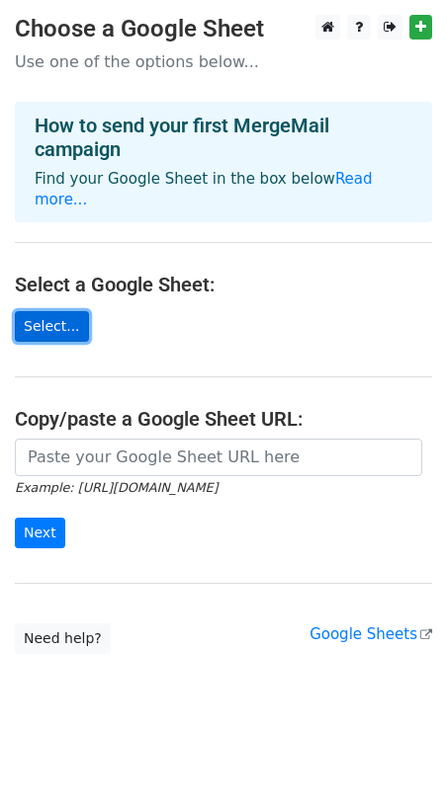
click at [77, 311] on link "Select..." at bounding box center [52, 326] width 74 height 31
click at [72, 311] on link "Select..." at bounding box center [52, 326] width 74 height 31
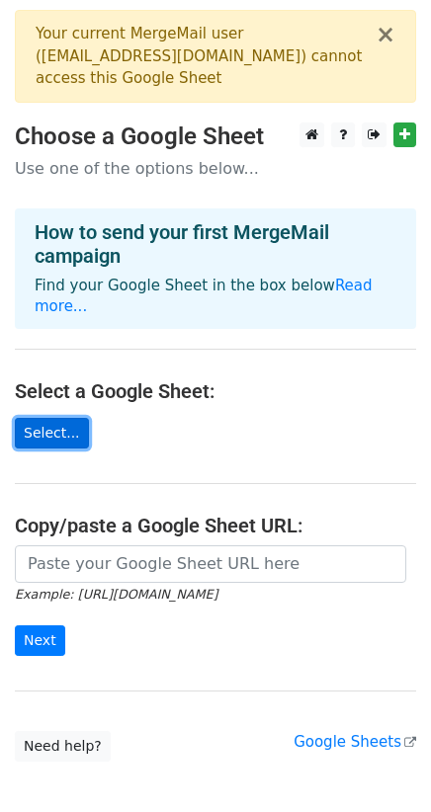
click at [62, 426] on link "Select..." at bounding box center [52, 433] width 74 height 31
click at [40, 429] on link "Select..." at bounding box center [52, 433] width 74 height 31
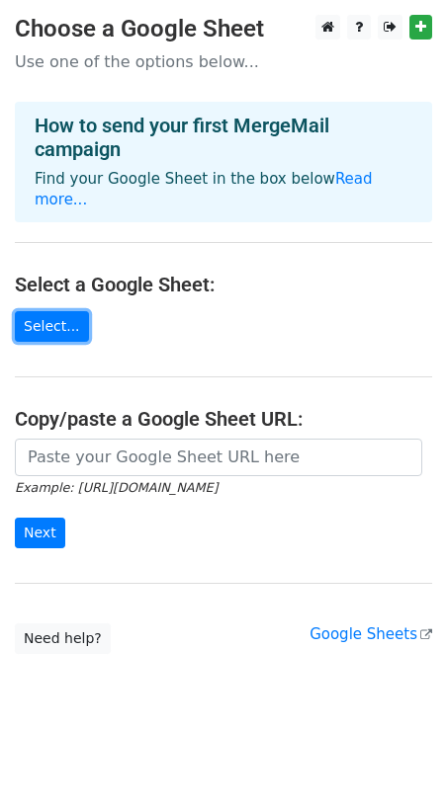
drag, startPoint x: 70, startPoint y: 302, endPoint x: 44, endPoint y: 333, distance: 40.0
click at [69, 311] on link "Select..." at bounding box center [52, 326] width 74 height 31
click at [41, 311] on link "Select..." at bounding box center [52, 326] width 74 height 31
click at [50, 311] on link "Select..." at bounding box center [52, 326] width 74 height 31
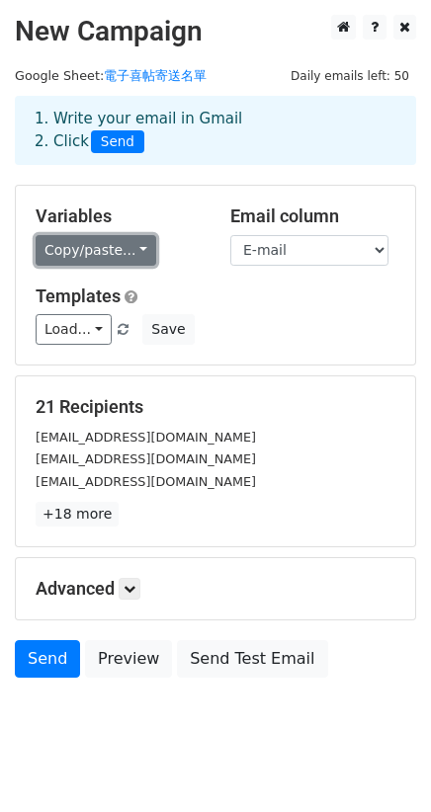
click at [123, 247] on link "Copy/paste..." at bounding box center [96, 250] width 121 height 31
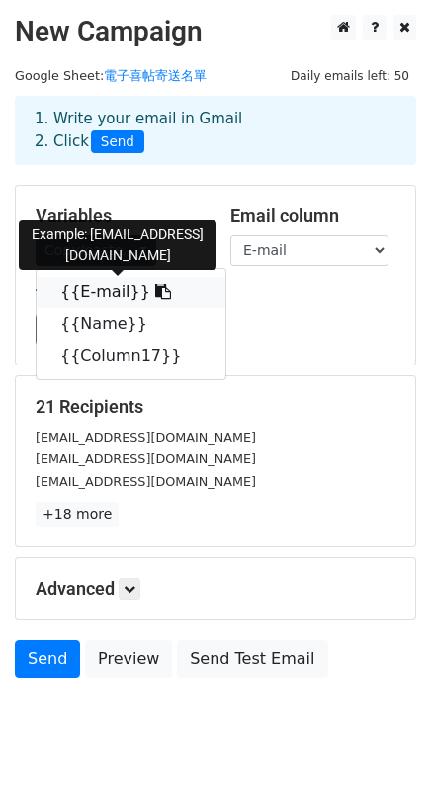
click at [123, 291] on link "{{E-mail}}" at bounding box center [131, 293] width 189 height 32
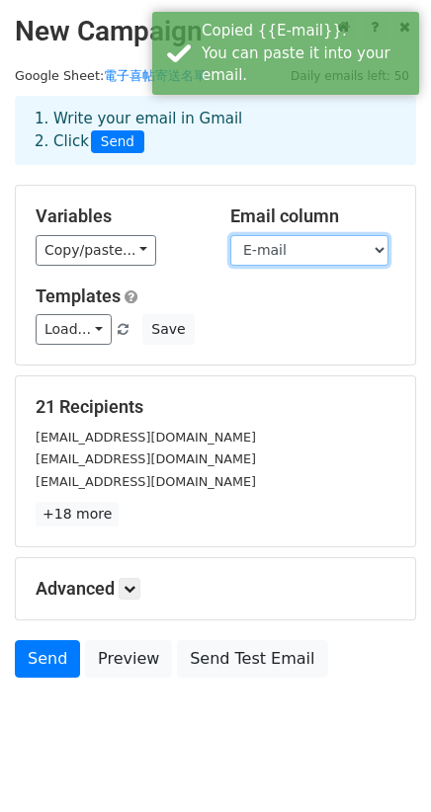
click at [333, 255] on select "E-mail Name Column17" at bounding box center [309, 250] width 158 height 31
drag, startPoint x: 117, startPoint y: 218, endPoint x: 29, endPoint y: 197, distance: 90.6
click at [29, 197] on div "Variables Copy/paste... {{E-mail}} {{Name}} {{Column17}} Email column E-mail Na…" at bounding box center [215, 275] width 399 height 179
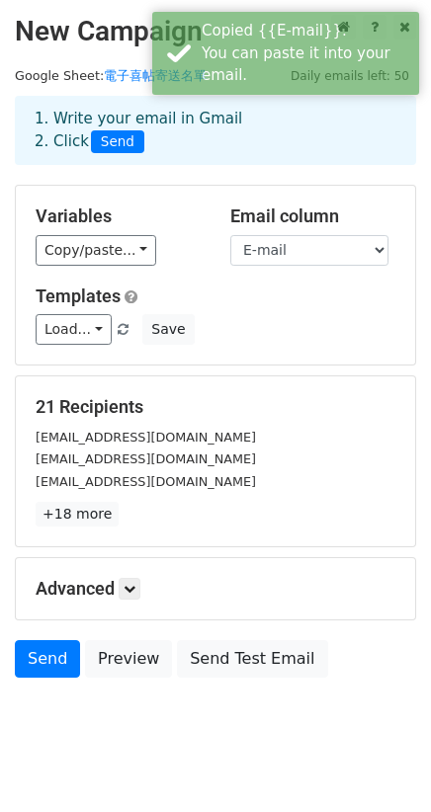
copy h5 "Variables"
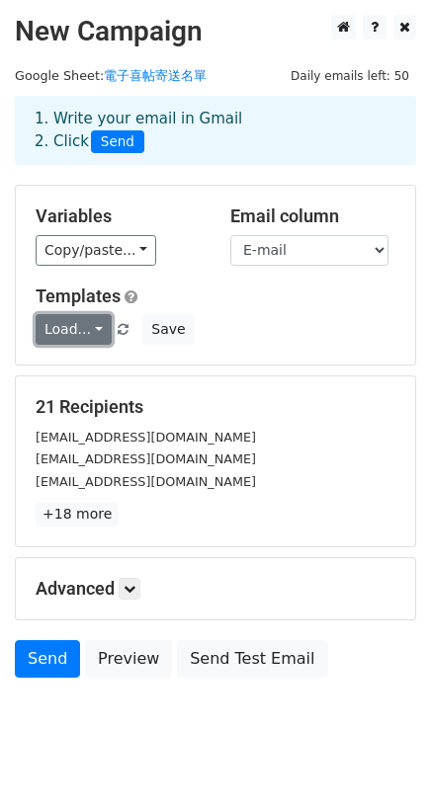
click at [103, 337] on link "Load..." at bounding box center [74, 329] width 76 height 31
click at [95, 337] on link "Load..." at bounding box center [74, 329] width 76 height 31
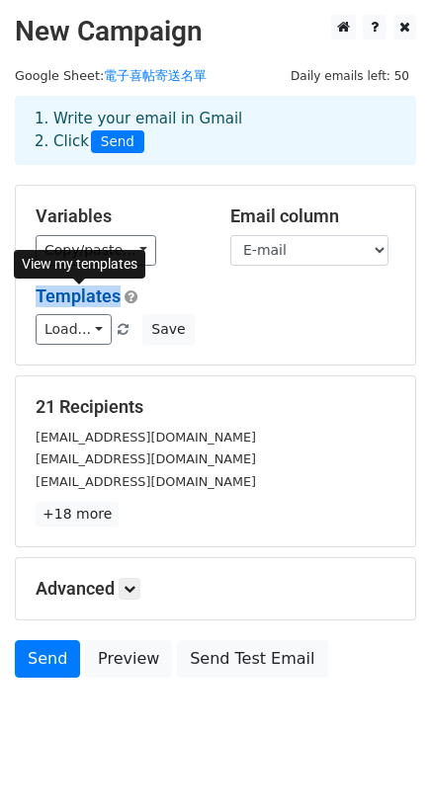
drag, startPoint x: 35, startPoint y: 295, endPoint x: 119, endPoint y: 294, distance: 84.0
click at [119, 294] on div "Templates Load... No templates saved Save" at bounding box center [215, 316] width 389 height 60
copy link "Templates"
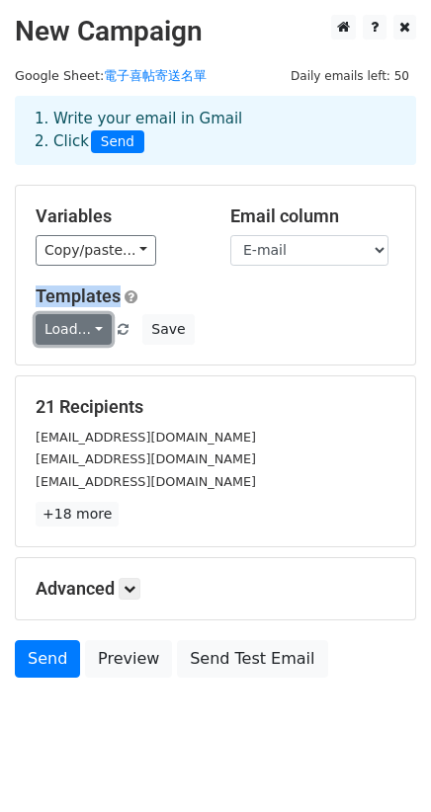
click at [102, 330] on link "Load..." at bounding box center [74, 329] width 76 height 31
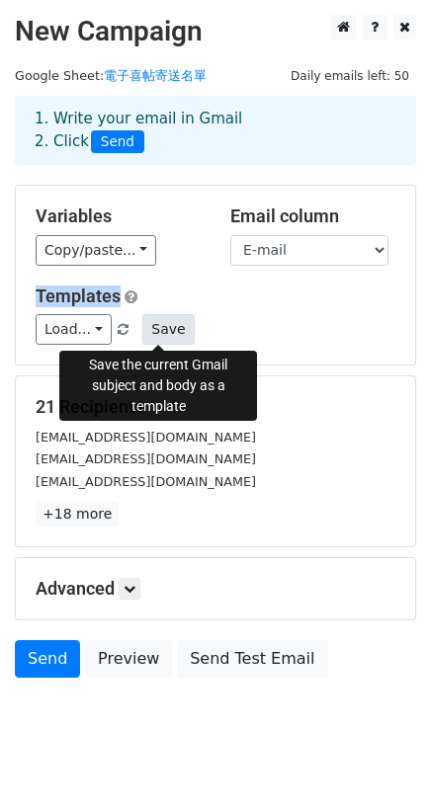
click at [165, 331] on button "Save" at bounding box center [167, 329] width 51 height 31
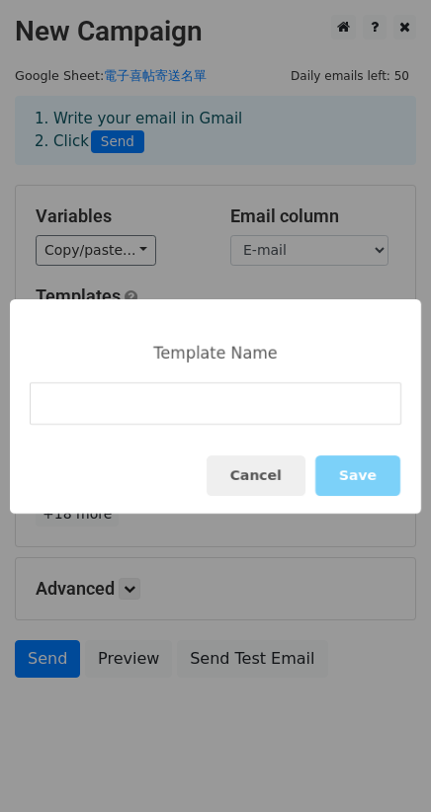
click at [252, 412] on input at bounding box center [216, 403] width 372 height 42
type input "喜"
type input "電子喜帖"
click at [360, 481] on button "Save" at bounding box center [357, 476] width 85 height 41
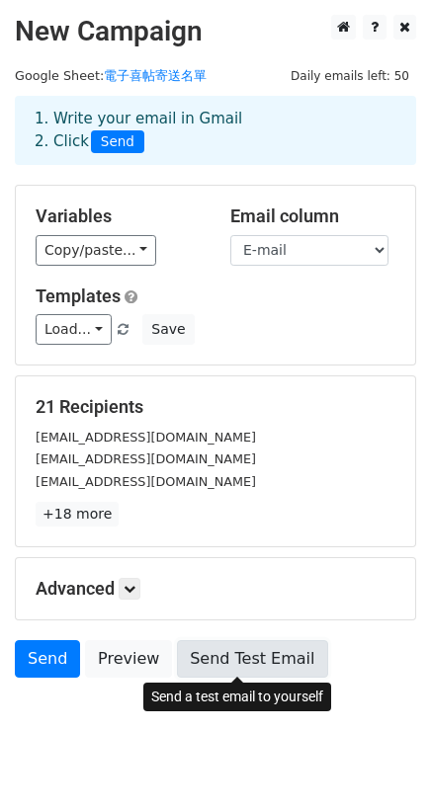
click at [198, 659] on link "Send Test Email" at bounding box center [252, 659] width 150 height 38
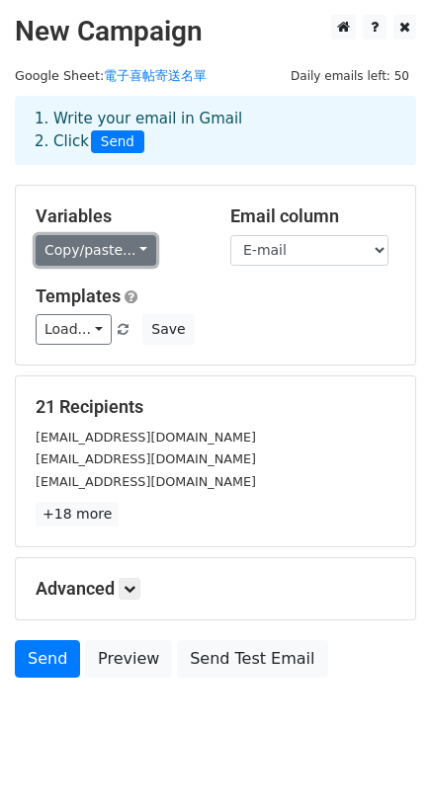
click at [138, 259] on link "Copy/paste..." at bounding box center [96, 250] width 121 height 31
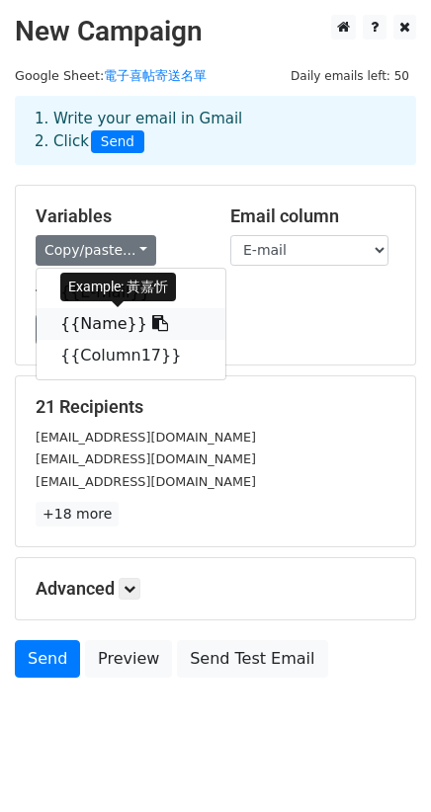
click at [102, 330] on link "{{Name}}" at bounding box center [131, 324] width 189 height 32
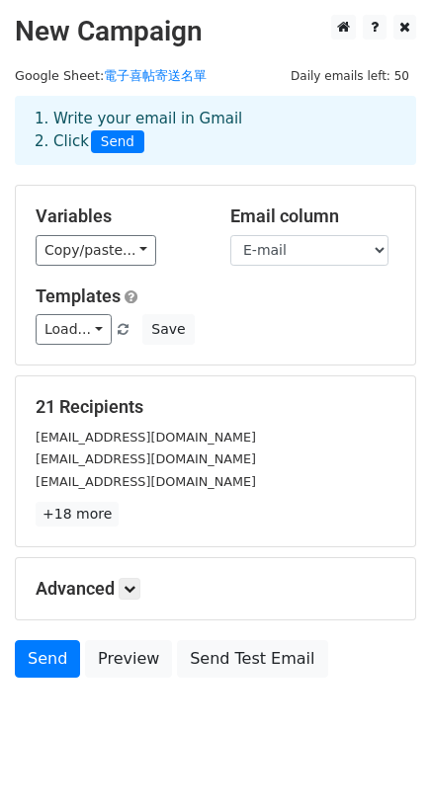
scroll to position [32, 0]
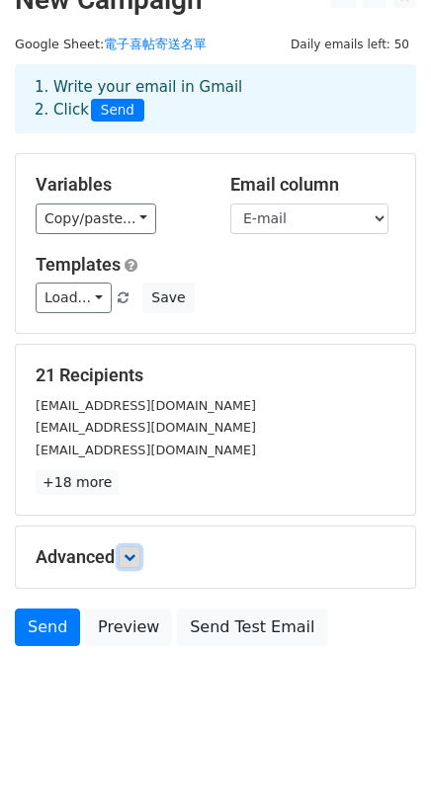
click at [130, 557] on icon at bounding box center [130, 557] width 12 height 12
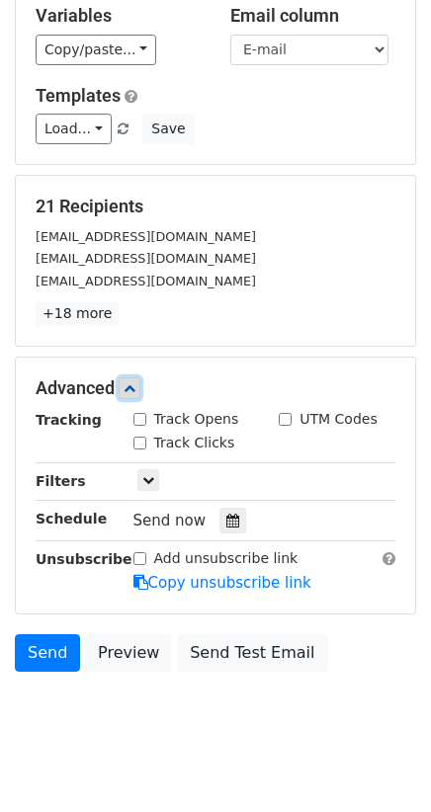
scroll to position [225, 0]
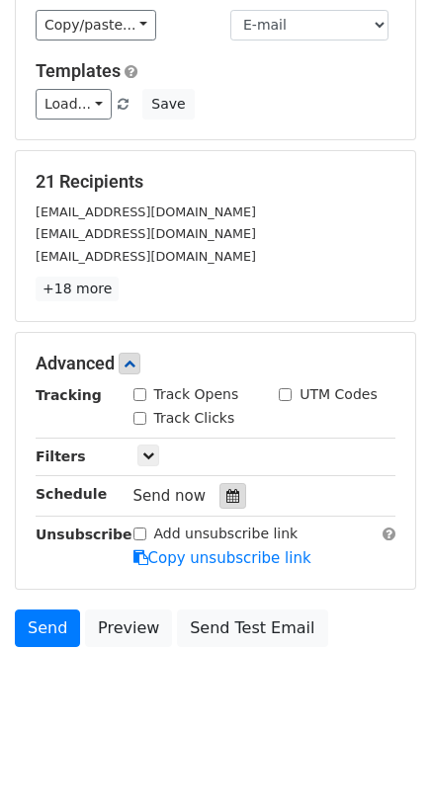
click at [226, 494] on icon at bounding box center [232, 496] width 13 height 14
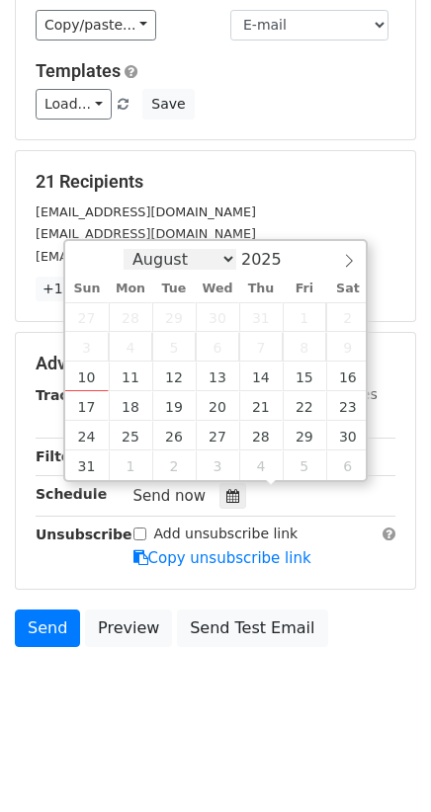
click at [232, 249] on select "August September October November December" at bounding box center [180, 259] width 113 height 21
click at [229, 252] on select "August September October November December" at bounding box center [180, 259] width 113 height 21
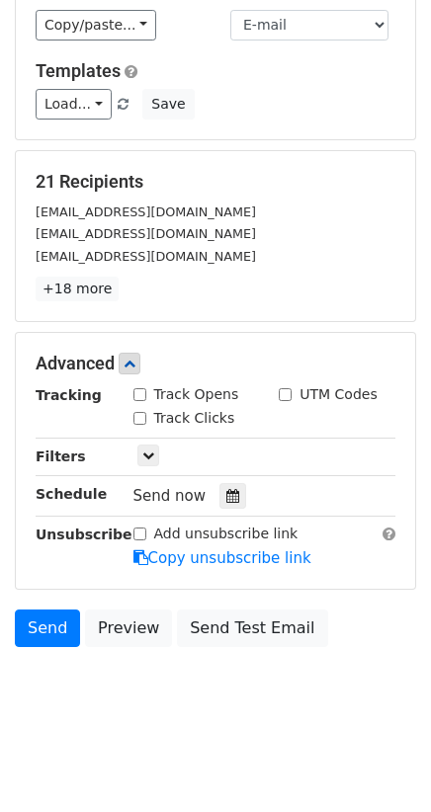
click at [248, 175] on h5 "21 Recipients" at bounding box center [216, 182] width 360 height 22
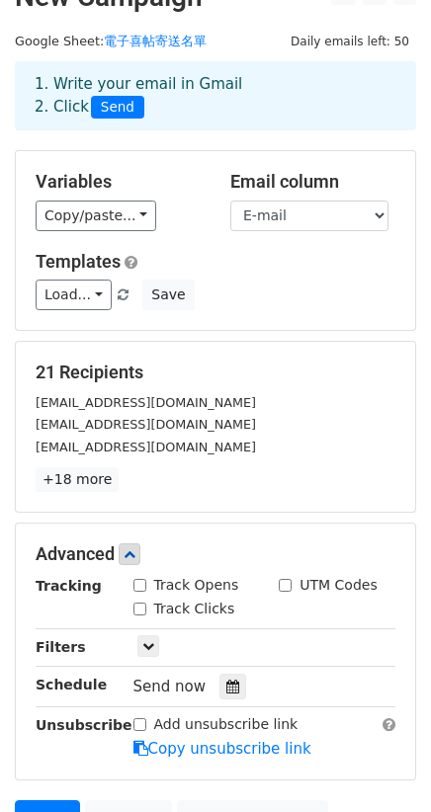
scroll to position [0, 0]
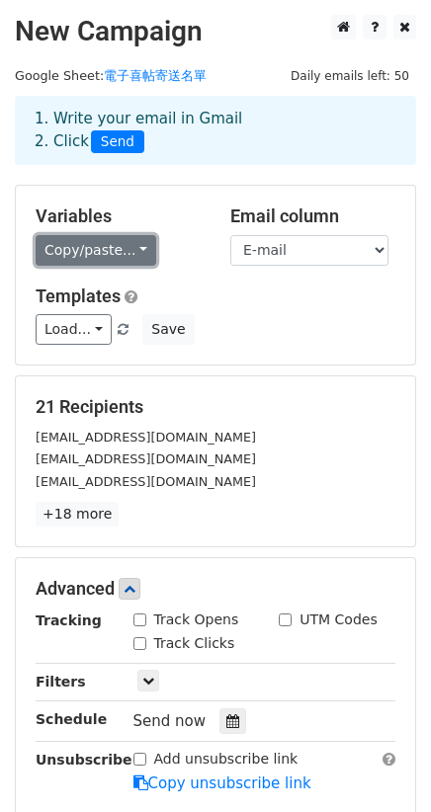
click at [138, 256] on link "Copy/paste..." at bounding box center [96, 250] width 121 height 31
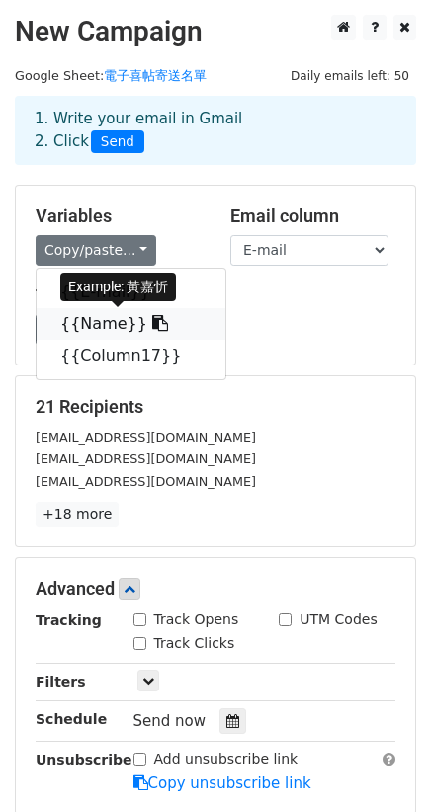
click at [152, 327] on icon at bounding box center [160, 323] width 16 height 16
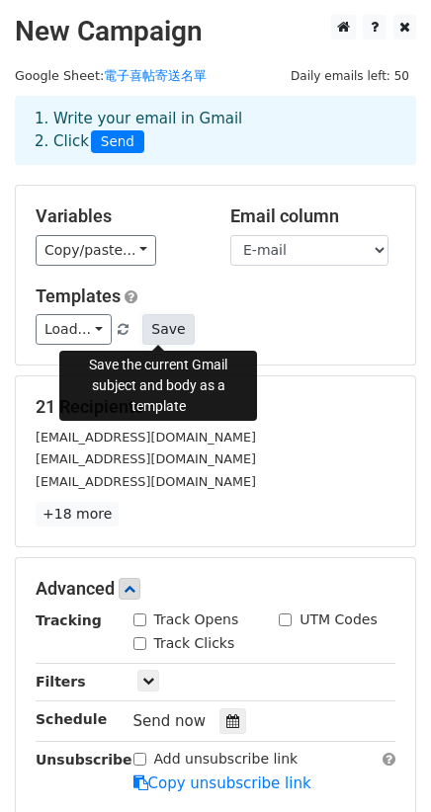
click at [161, 322] on button "Save" at bounding box center [167, 329] width 51 height 31
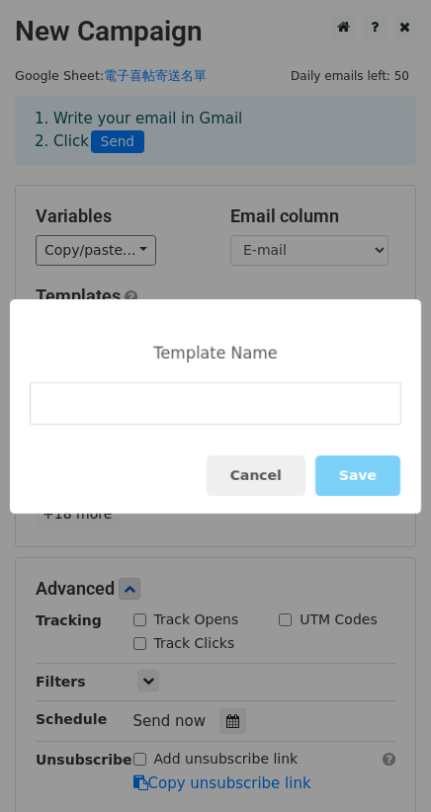
click at [170, 400] on input at bounding box center [216, 403] width 372 height 42
type input "電子喜帖"
click at [348, 480] on button "Save" at bounding box center [357, 476] width 85 height 41
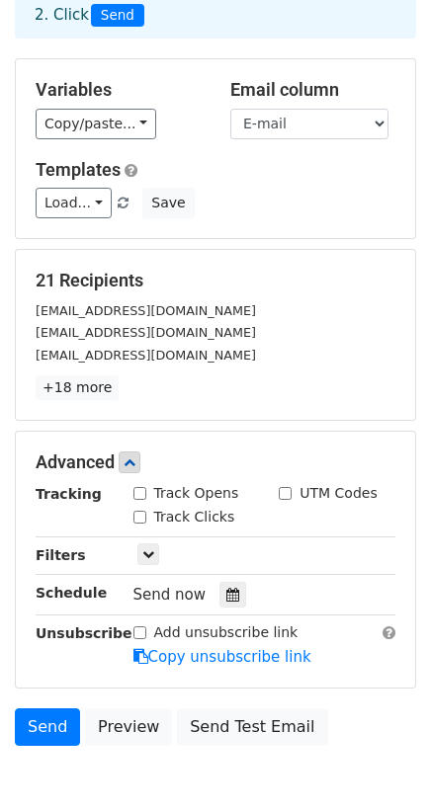
scroll to position [225, 0]
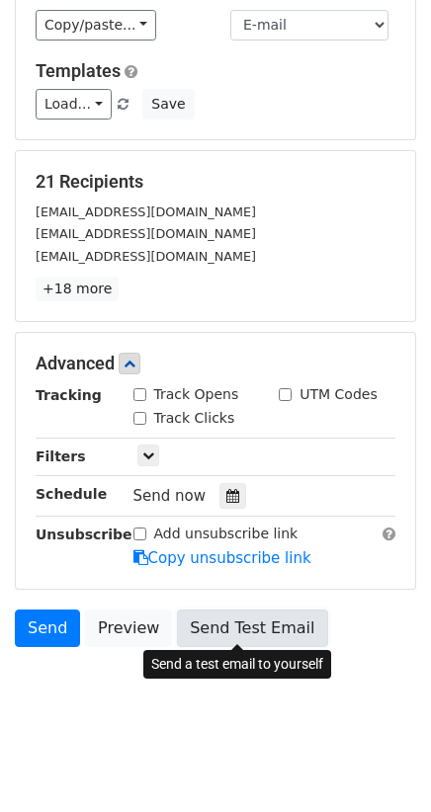
click at [262, 623] on link "Send Test Email" at bounding box center [252, 629] width 150 height 38
click at [247, 618] on link "Send Test Email" at bounding box center [252, 629] width 150 height 38
click at [227, 622] on link "Send Test Email" at bounding box center [252, 629] width 150 height 38
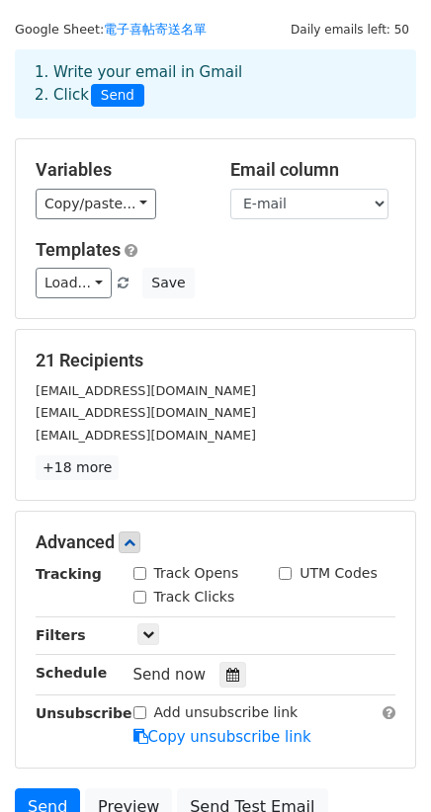
scroll to position [6, 0]
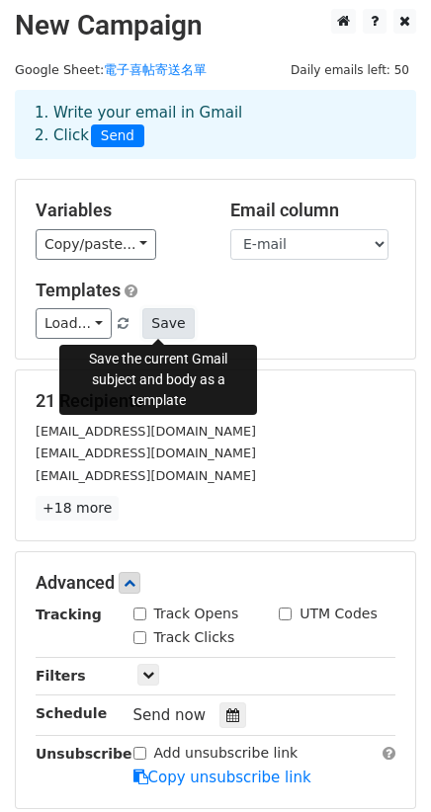
click at [162, 327] on button "Save" at bounding box center [167, 323] width 51 height 31
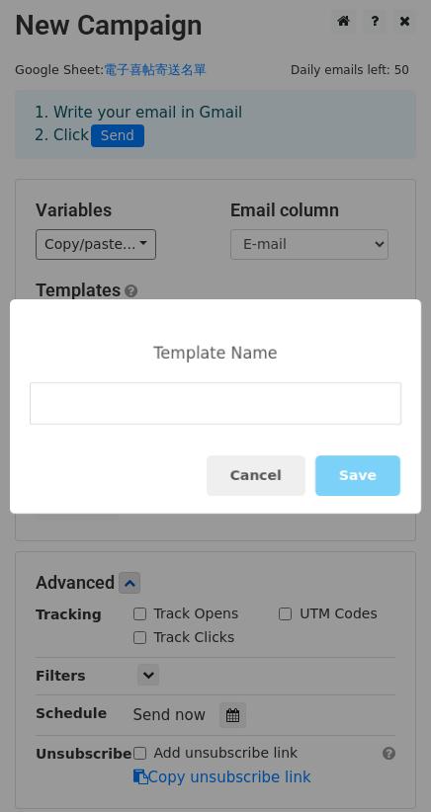
click at [131, 421] on input at bounding box center [216, 403] width 372 height 42
type input "電子喜帖"
click at [361, 470] on button "Save" at bounding box center [357, 476] width 85 height 41
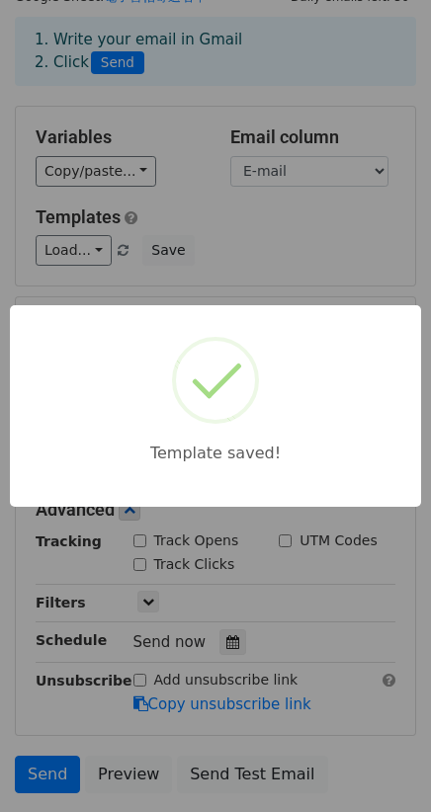
scroll to position [225, 0]
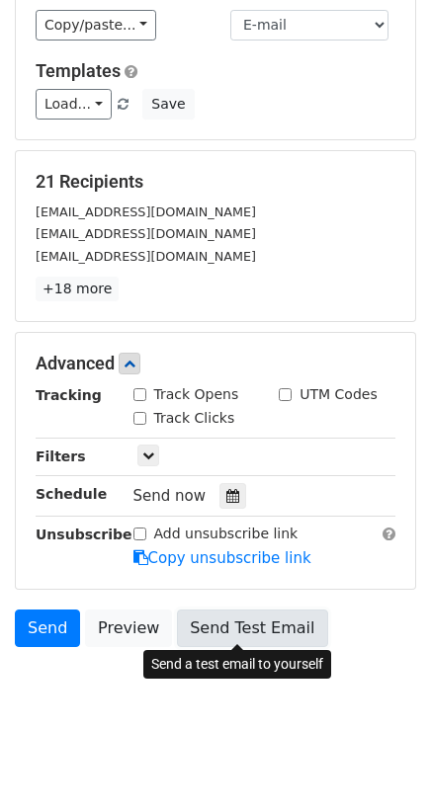
click at [272, 633] on link "Send Test Email" at bounding box center [252, 629] width 150 height 38
click at [216, 624] on link "Send Test Email" at bounding box center [252, 629] width 150 height 38
click at [221, 613] on link "Send Test Email" at bounding box center [252, 629] width 150 height 38
click at [206, 617] on link "Send Test Email" at bounding box center [252, 629] width 150 height 38
click at [248, 629] on link "Send Test Email" at bounding box center [252, 629] width 150 height 38
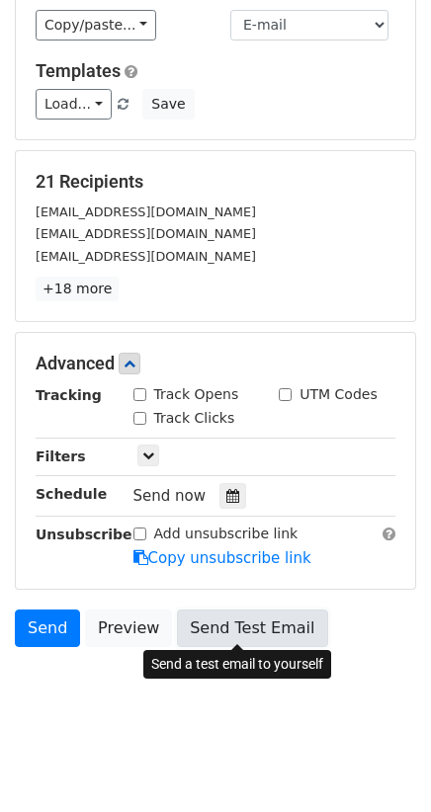
click at [221, 623] on link "Send Test Email" at bounding box center [252, 629] width 150 height 38
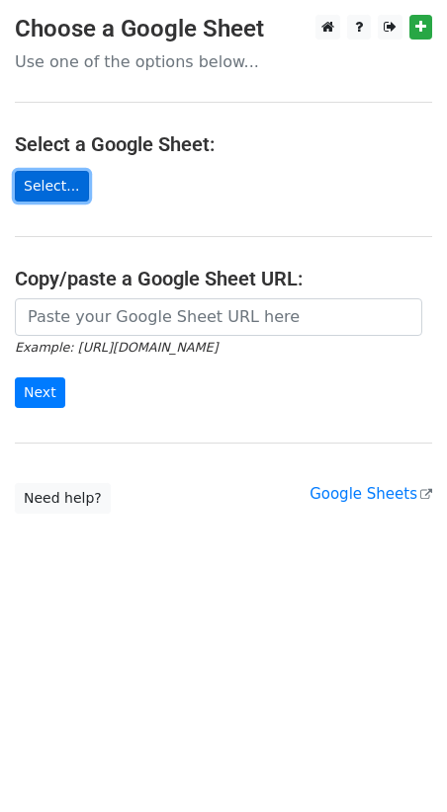
click at [72, 182] on link "Select..." at bounding box center [52, 186] width 74 height 31
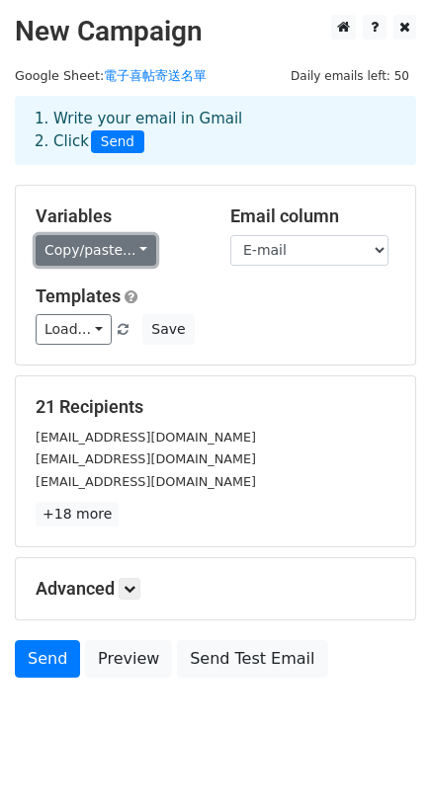
click at [121, 255] on link "Copy/paste..." at bounding box center [96, 250] width 121 height 31
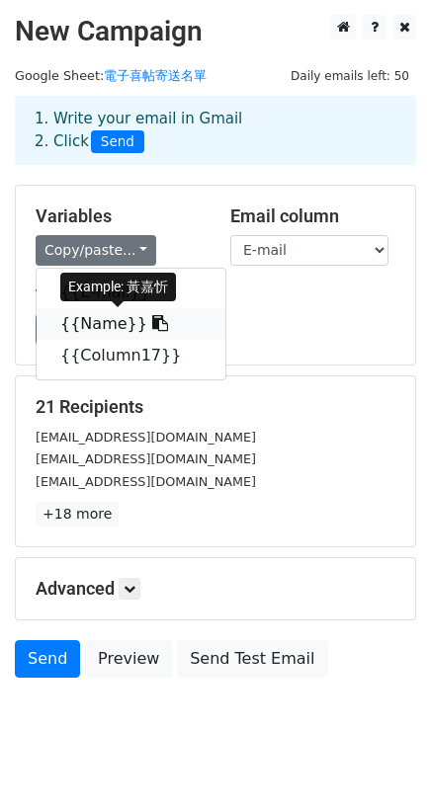
click at [152, 317] on icon at bounding box center [160, 323] width 16 height 16
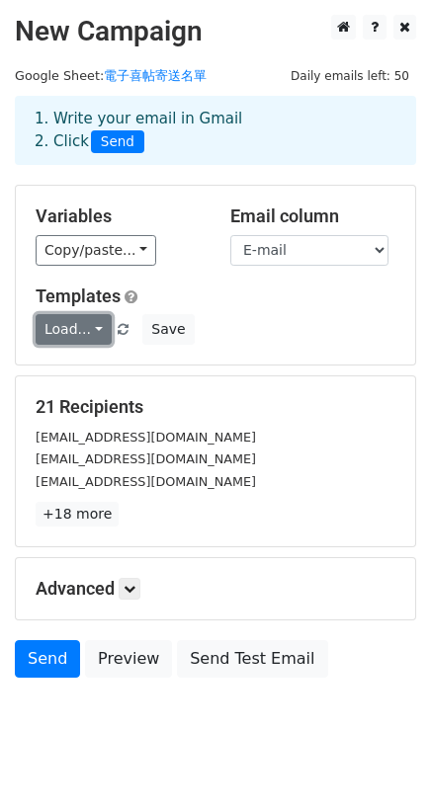
click at [98, 323] on link "Load..." at bounding box center [74, 329] width 76 height 31
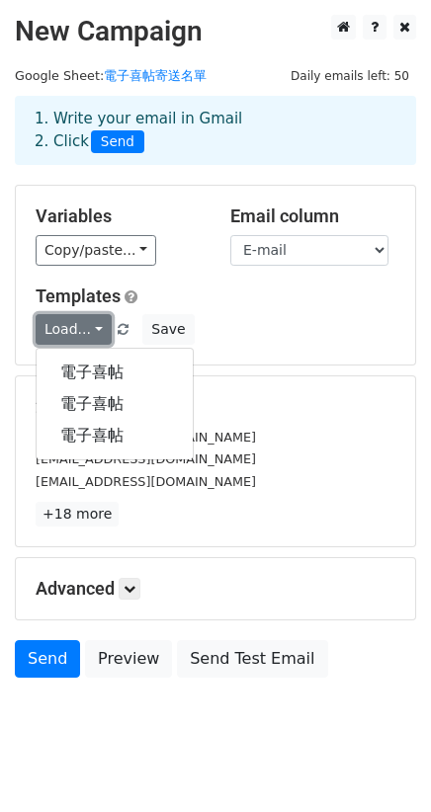
click at [97, 323] on link "Load..." at bounding box center [74, 329] width 76 height 31
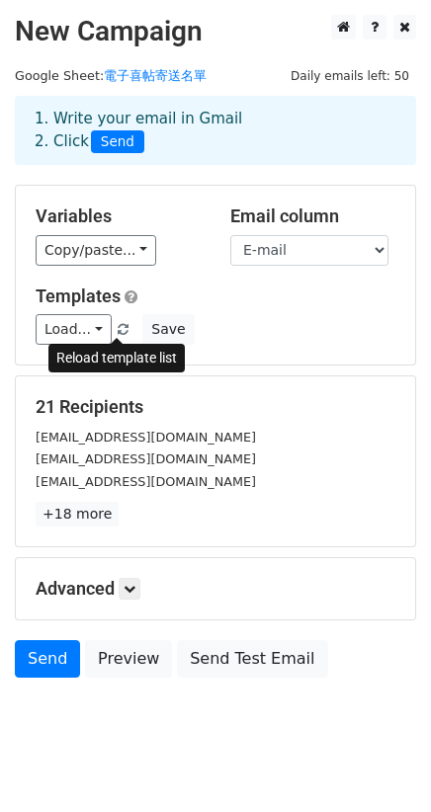
click at [118, 327] on span at bounding box center [123, 330] width 11 height 13
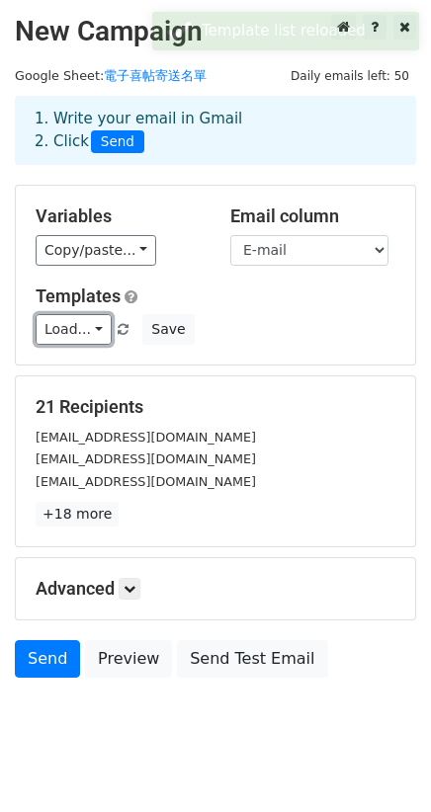
click at [91, 327] on link "Load..." at bounding box center [74, 329] width 76 height 31
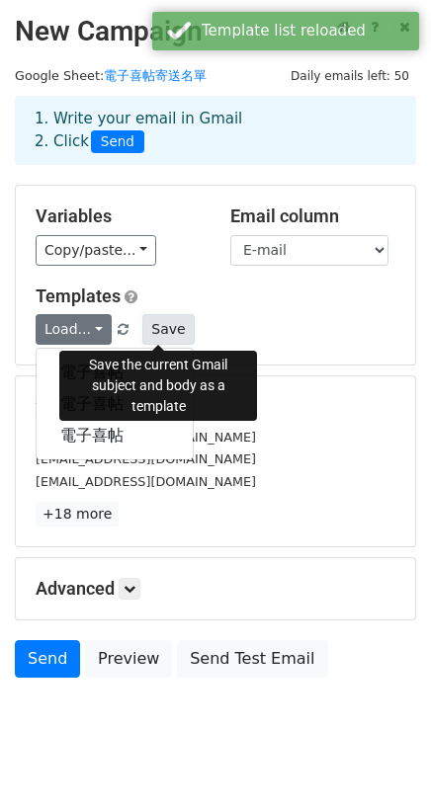
click at [172, 315] on button "Save" at bounding box center [167, 329] width 51 height 31
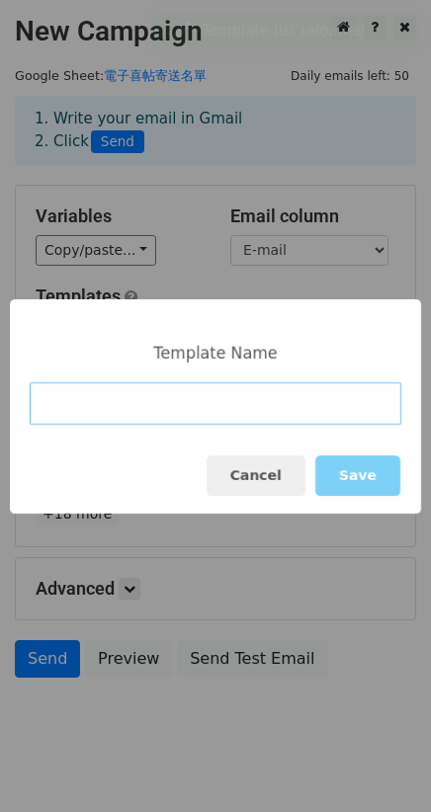
click at [229, 404] on input at bounding box center [216, 403] width 372 height 42
type input "2"
type input "電子喜帖final版"
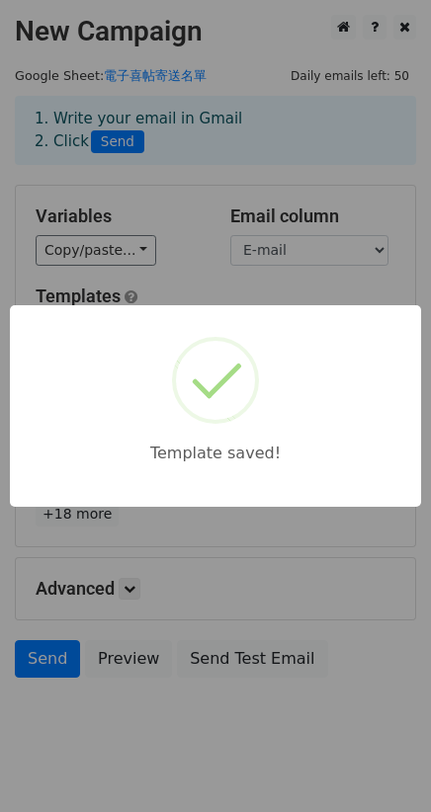
click at [261, 282] on div "Template saved!" at bounding box center [215, 406] width 431 height 812
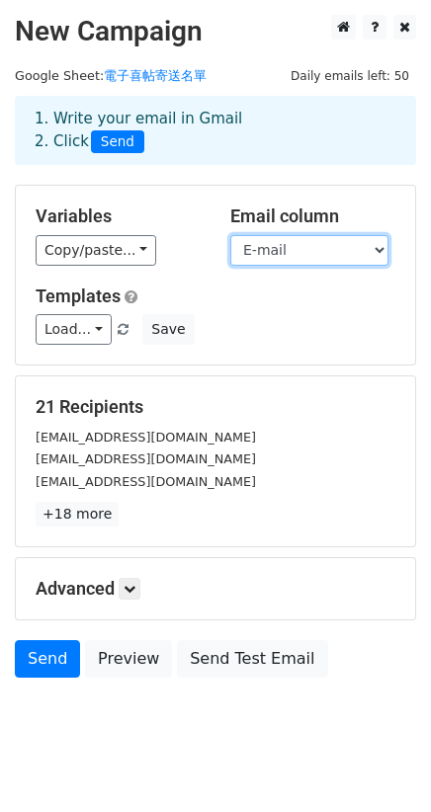
click at [277, 251] on select "E-mail Name Column17" at bounding box center [309, 250] width 158 height 31
click at [124, 581] on link at bounding box center [130, 589] width 22 height 22
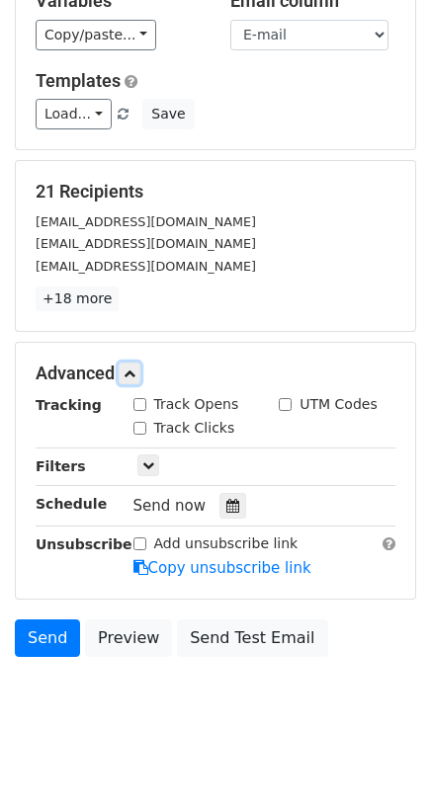
scroll to position [219, 0]
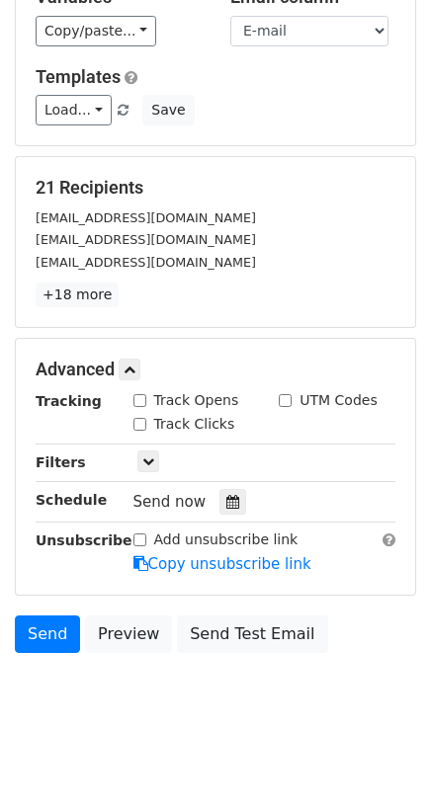
drag, startPoint x: 101, startPoint y: 402, endPoint x: 10, endPoint y: 418, distance: 92.3
click at [10, 418] on main "New Campaign Daily emails left: 50 Google Sheet: 電子喜帖寄送名單 1. Write your email i…" at bounding box center [215, 229] width 431 height 868
copy strong "Tracking"
click at [180, 407] on label "Track Opens" at bounding box center [196, 400] width 85 height 21
click at [146, 407] on input "Track Opens" at bounding box center [139, 400] width 13 height 13
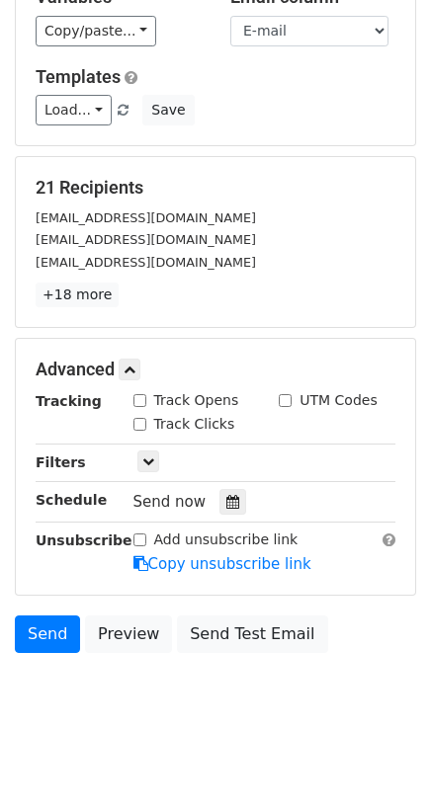
checkbox input "true"
click at [142, 462] on icon at bounding box center [148, 462] width 12 height 12
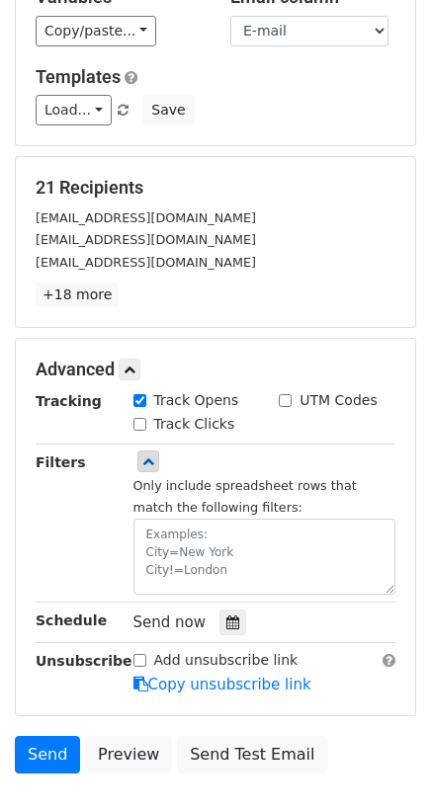
drag, startPoint x: 93, startPoint y: 459, endPoint x: 33, endPoint y: 458, distance: 60.3
click at [33, 458] on div "Filters" at bounding box center [70, 523] width 98 height 143
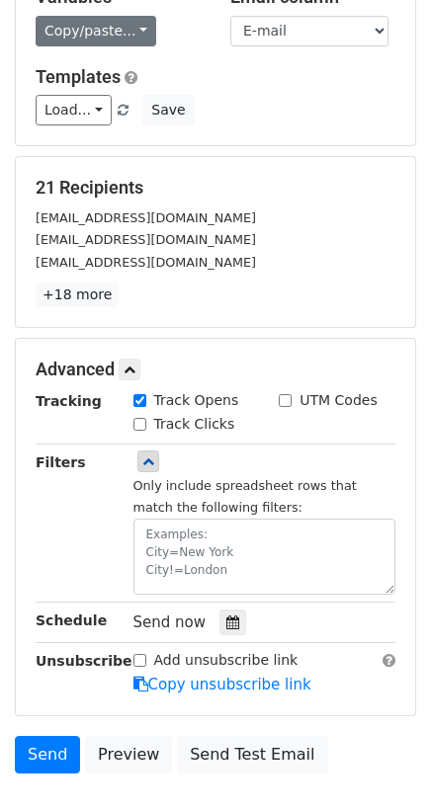
copy strong "Filters"
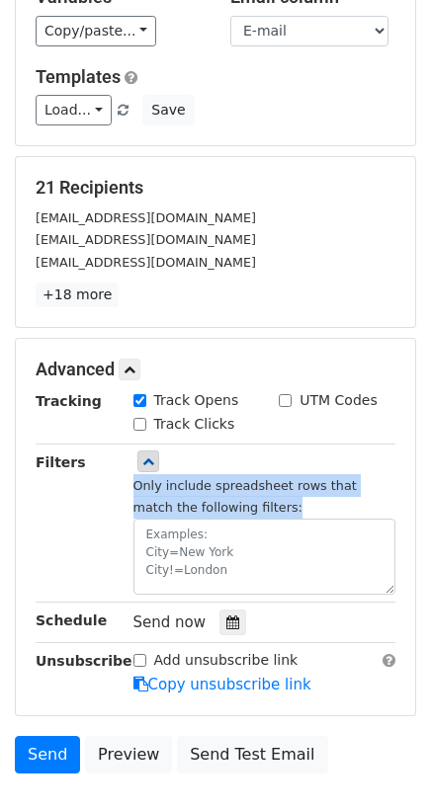
drag, startPoint x: 271, startPoint y: 495, endPoint x: 129, endPoint y: 469, distance: 143.6
click at [129, 469] on div "Only include spreadsheet rows that match the following filters:" at bounding box center [265, 523] width 292 height 143
copy small "Only include spreadsheet rows that match the following filters:"
drag, startPoint x: 314, startPoint y: 685, endPoint x: 153, endPoint y: 678, distance: 161.2
click at [153, 678] on div "Add unsubscribe link Copy unsubscribe link" at bounding box center [265, 672] width 292 height 45
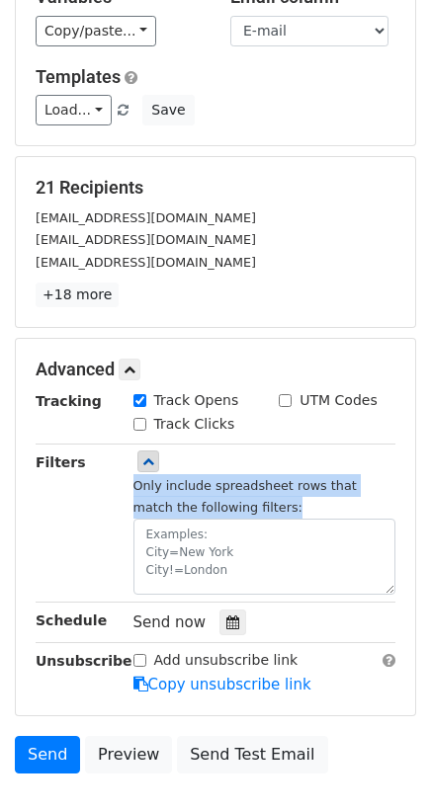
copy link "Copy unsubscribe link"
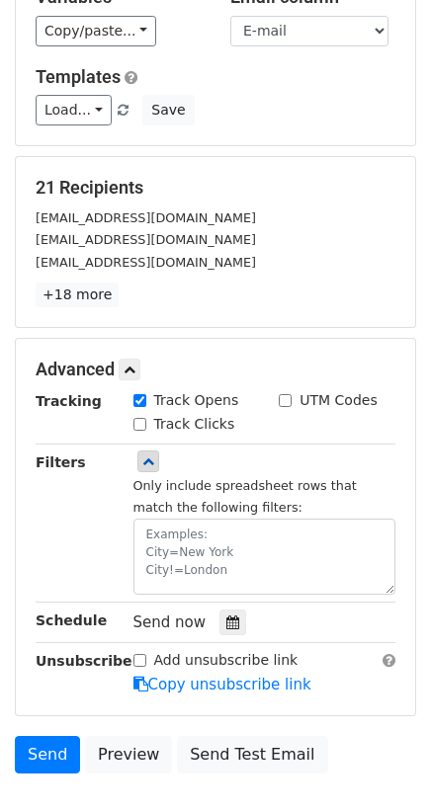
click at [145, 654] on div "Add unsubscribe link" at bounding box center [215, 660] width 165 height 21
click at [139, 654] on input "Add unsubscribe link" at bounding box center [139, 660] width 13 height 13
click at [133, 654] on input "Add unsubscribe link" at bounding box center [139, 660] width 13 height 13
checkbox input "false"
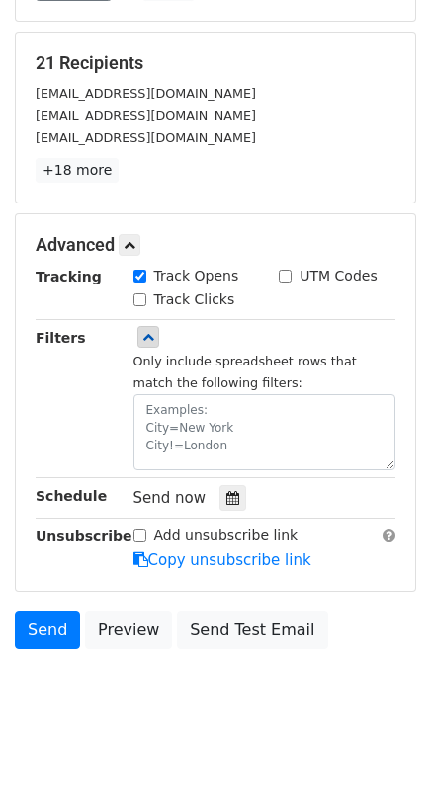
scroll to position [345, 0]
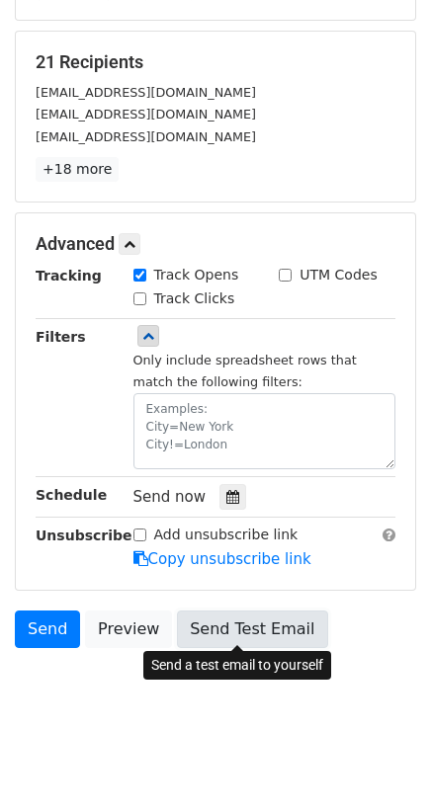
click at [193, 615] on link "Send Test Email" at bounding box center [252, 630] width 150 height 38
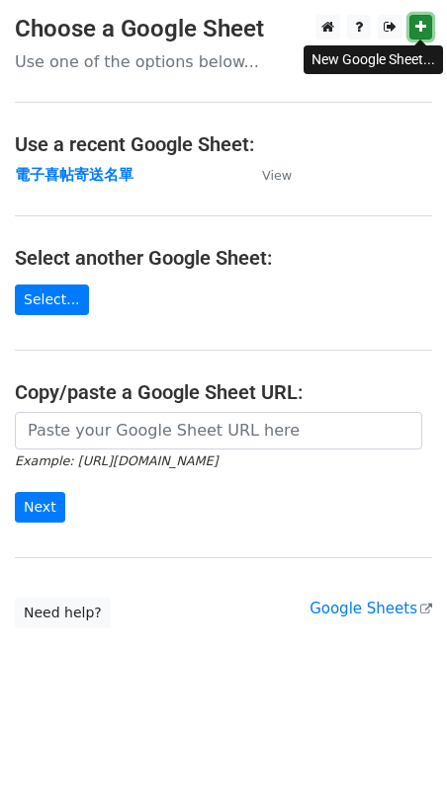
click at [419, 35] on link at bounding box center [420, 27] width 23 height 25
click at [85, 168] on strong "電子喜帖寄送名單" at bounding box center [74, 175] width 119 height 18
